Goal: Navigation & Orientation: Understand site structure

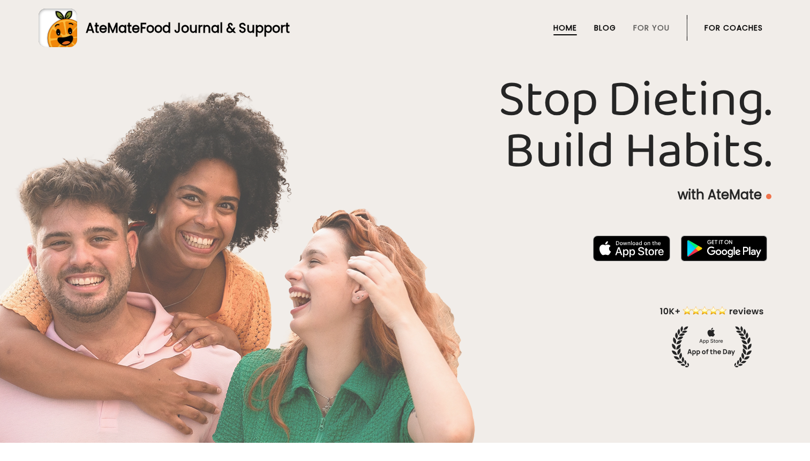
click at [603, 28] on link "Blog" at bounding box center [605, 28] width 22 height 9
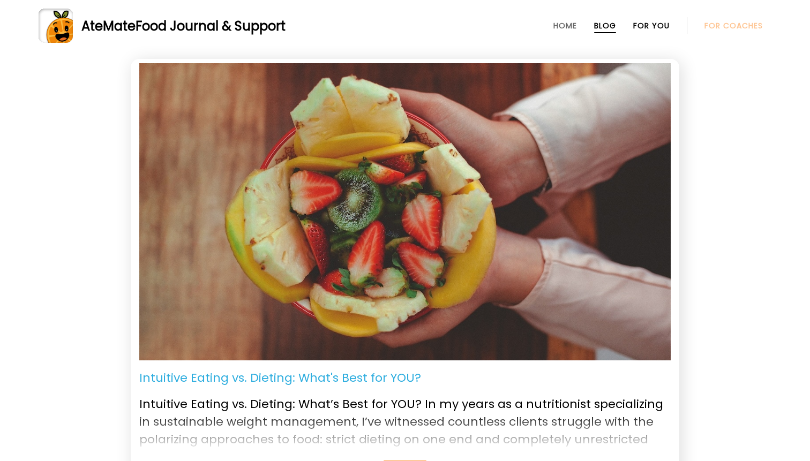
click at [649, 25] on link "For You" at bounding box center [651, 25] width 36 height 9
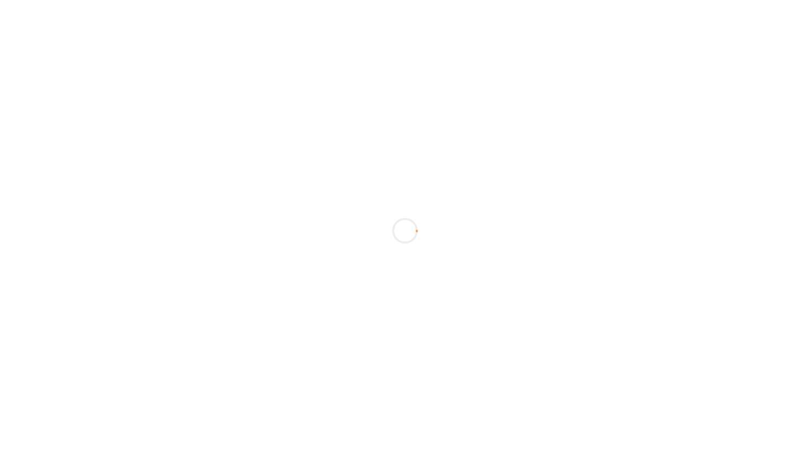
scroll to position [442, 0]
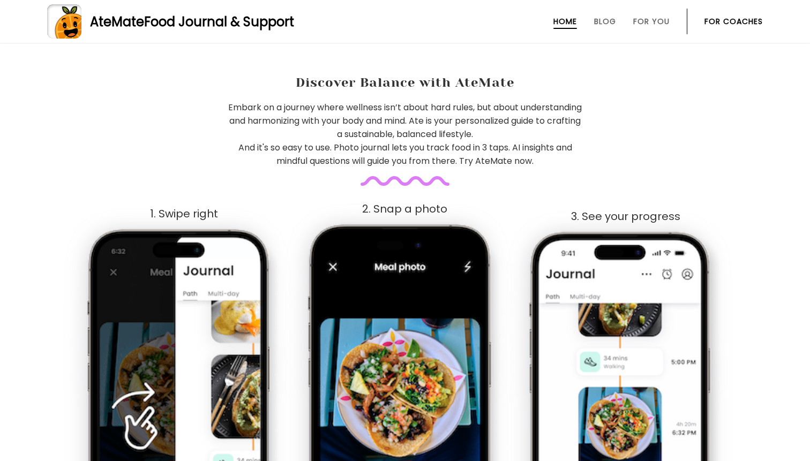
click at [728, 22] on link "For Coaches" at bounding box center [733, 21] width 58 height 9
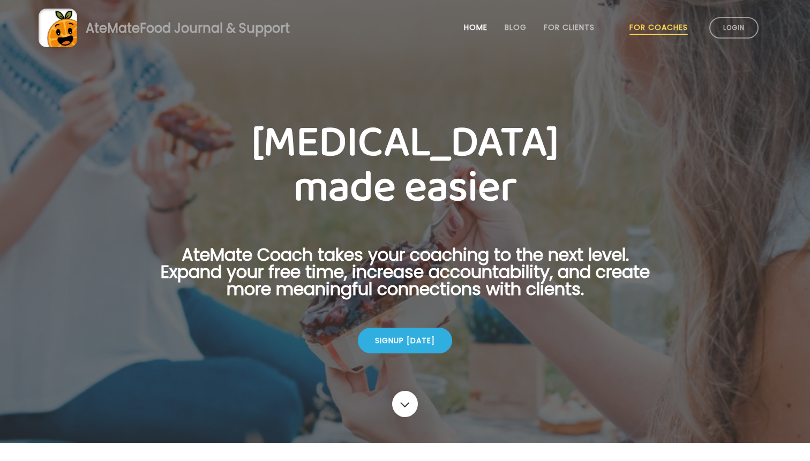
click at [473, 25] on link "Home" at bounding box center [476, 27] width 24 height 9
